Goal: Task Accomplishment & Management: Manage account settings

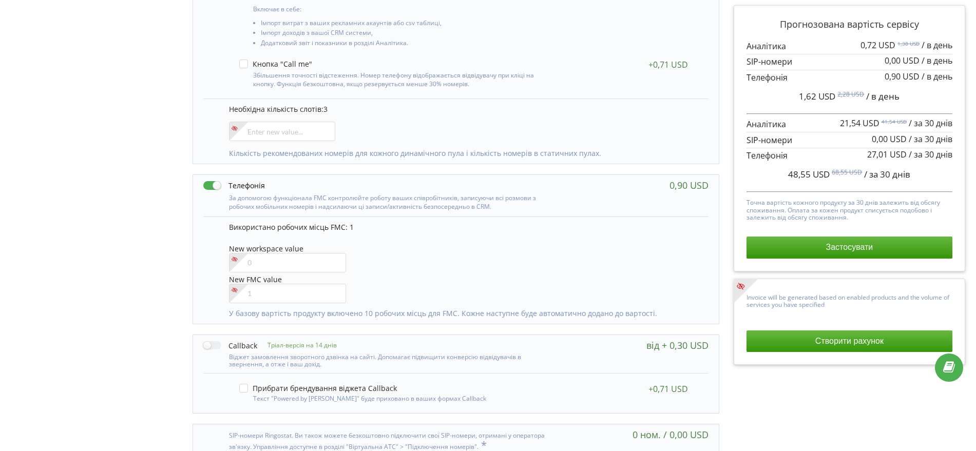
scroll to position [333, 0]
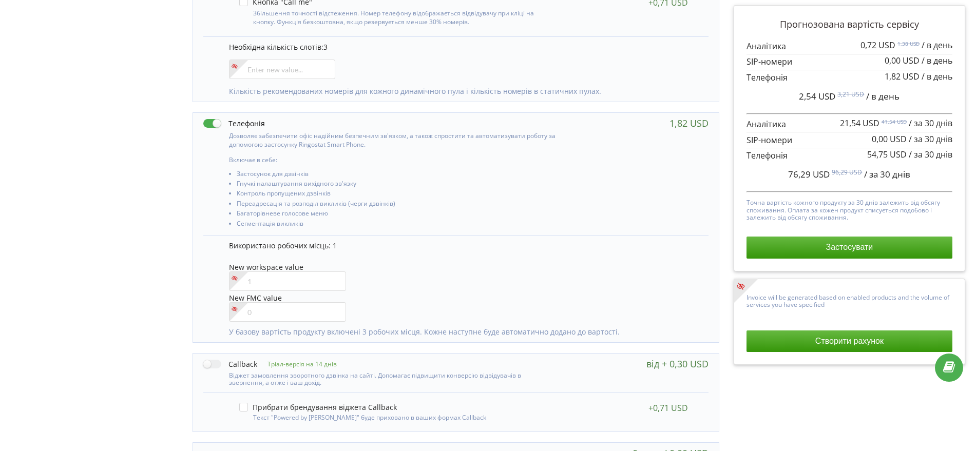
scroll to position [385, 0]
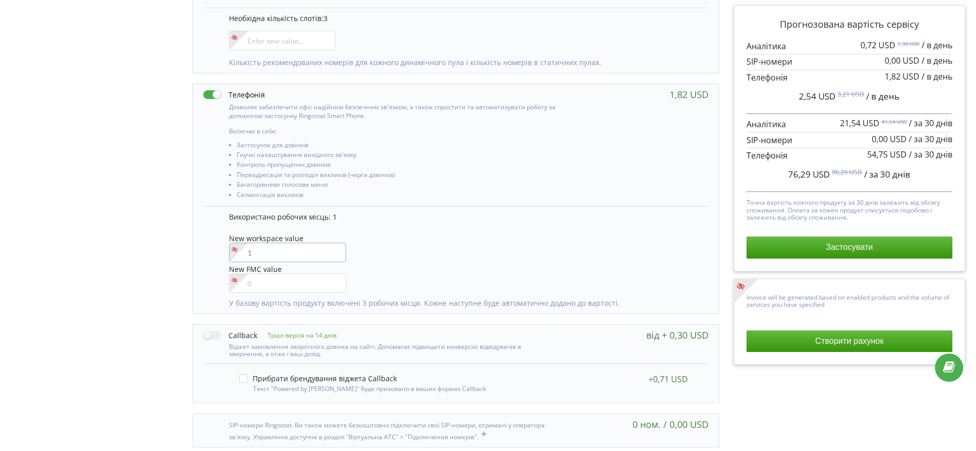
click at [261, 254] on input"] "number" at bounding box center [288, 253] width 118 height 20
